Goal: Task Accomplishment & Management: Use online tool/utility

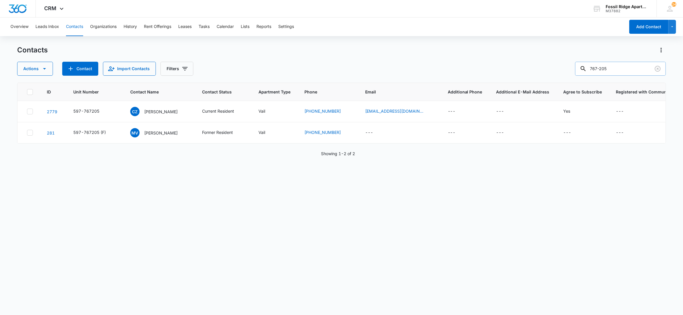
click at [619, 65] on input "767-205" at bounding box center [620, 69] width 91 height 14
drag, startPoint x: 540, startPoint y: 73, endPoint x: 513, endPoint y: 74, distance: 26.5
click at [518, 75] on div "Actions Contact Import Contacts Filters 767-205" at bounding box center [341, 69] width 649 height 14
type input "990-307"
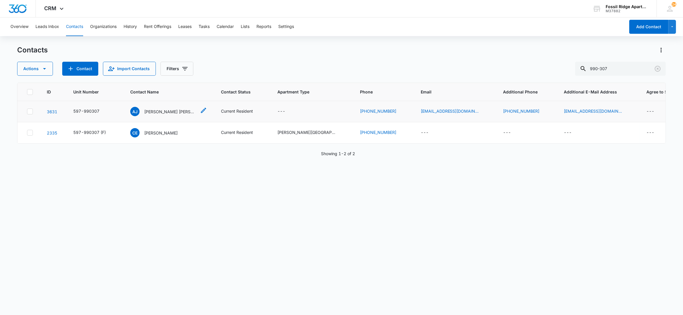
click at [167, 112] on p "[PERSON_NAME] [PERSON_NAME] & [PERSON_NAME]" at bounding box center [170, 111] width 52 height 6
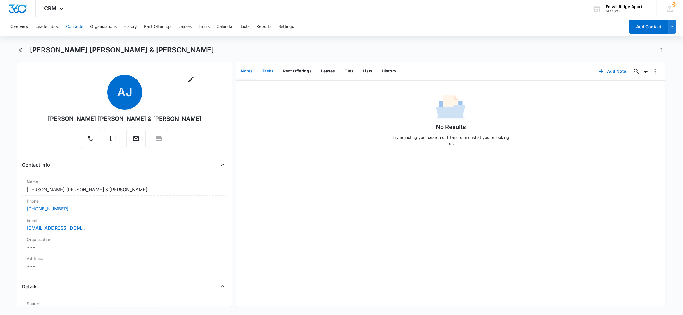
click at [269, 72] on button "Tasks" at bounding box center [268, 71] width 21 height 18
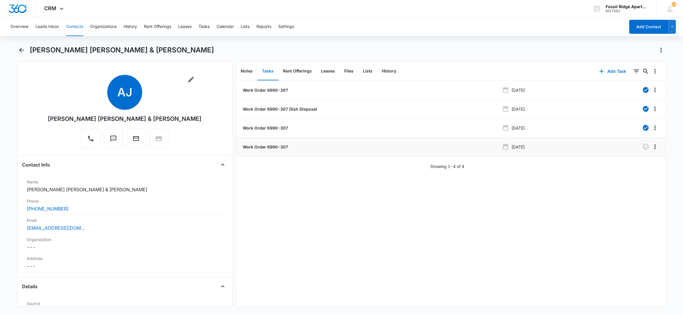
click at [274, 148] on p "Work Order 6990-307" at bounding box center [265, 147] width 47 height 6
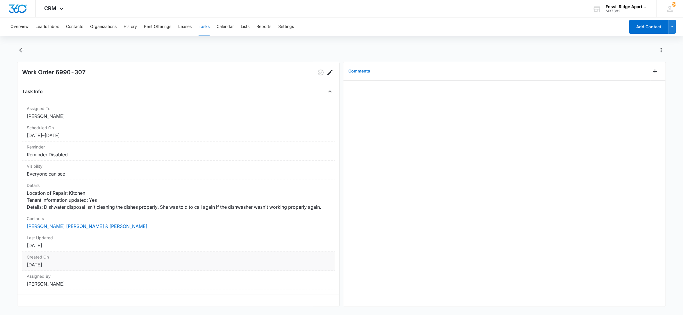
scroll to position [28, 0]
